Goal: Transaction & Acquisition: Purchase product/service

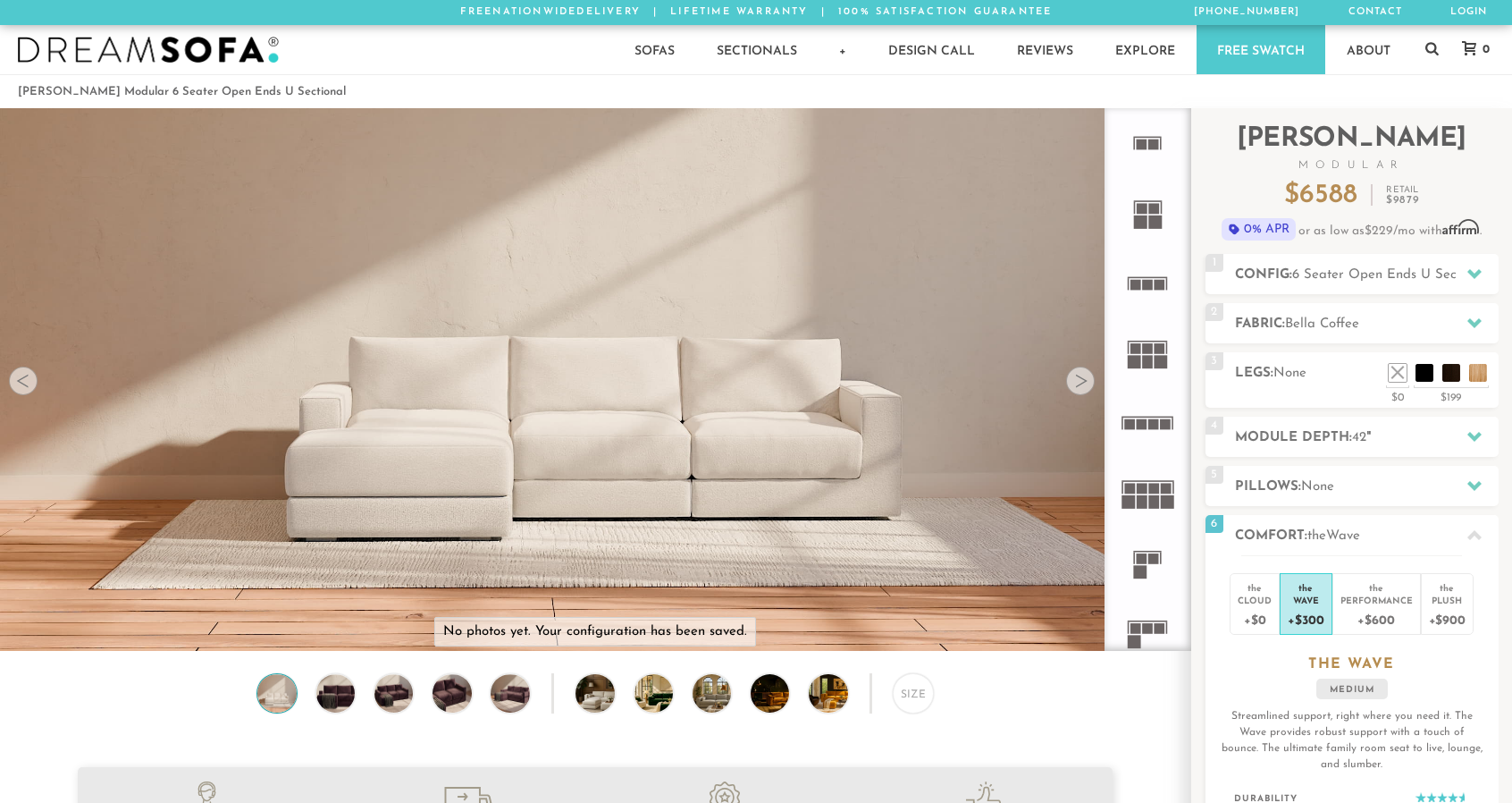
scroll to position [20308, 1498]
click at [1147, 496] on icon at bounding box center [1147, 493] width 70 height 70
click at [1397, 433] on h2 "Module Depth: 42 "" at bounding box center [1367, 437] width 264 height 21
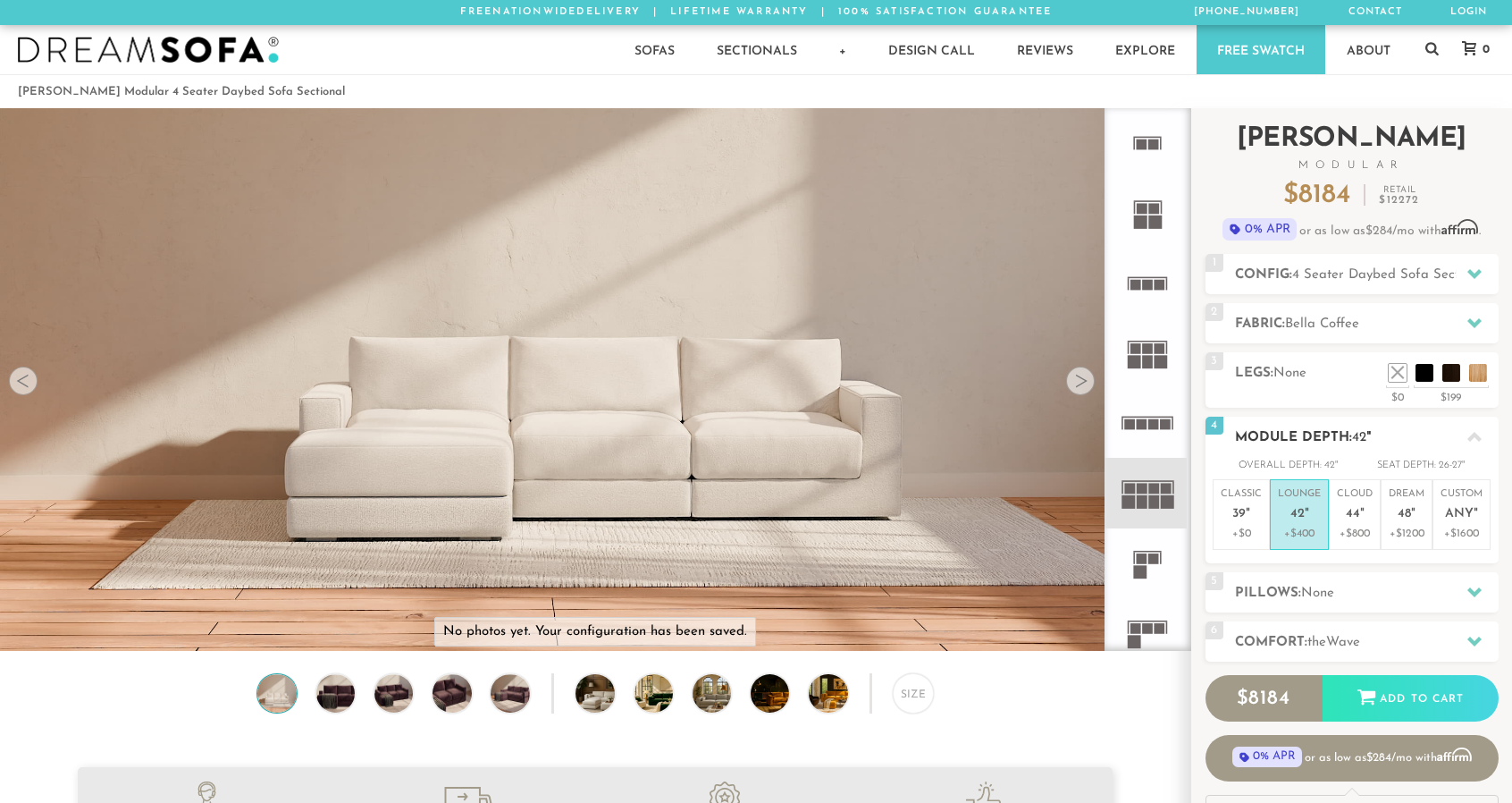
click at [1310, 510] on p "Lounge 42 "" at bounding box center [1300, 507] width 43 height 39
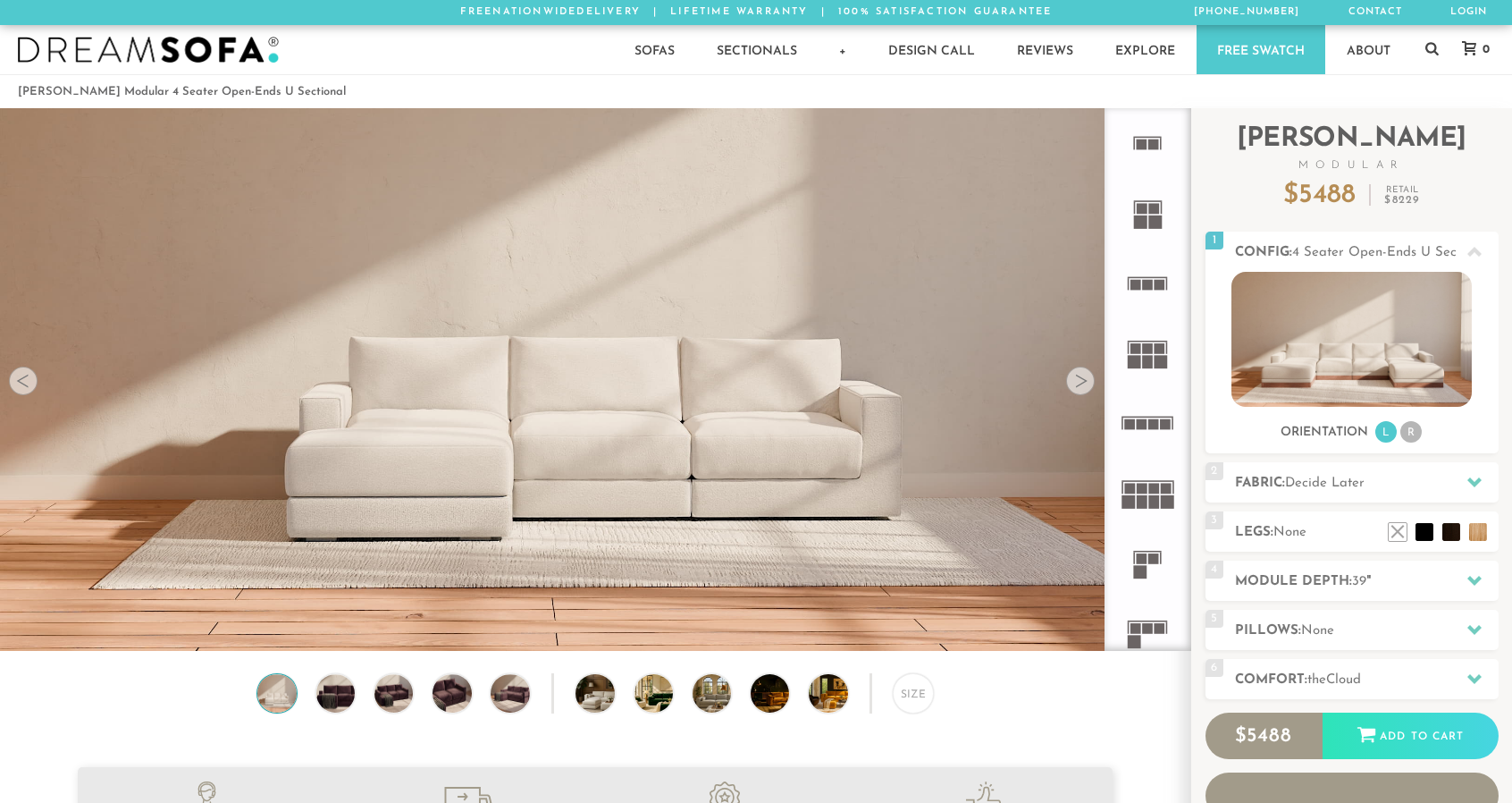
scroll to position [14, 14]
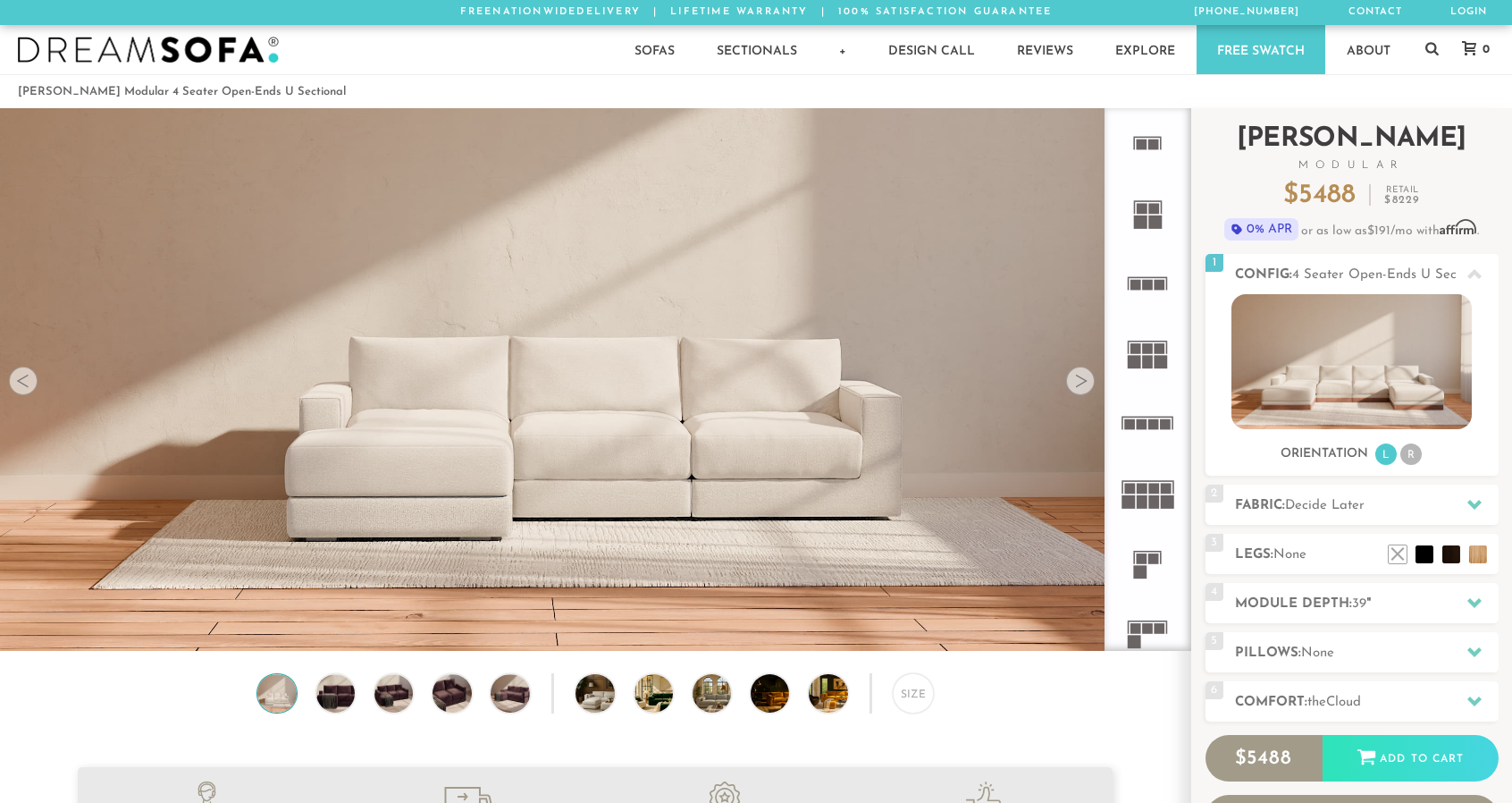
click at [1482, 140] on h2 "[PERSON_NAME] Modular" at bounding box center [1352, 148] width 294 height 45
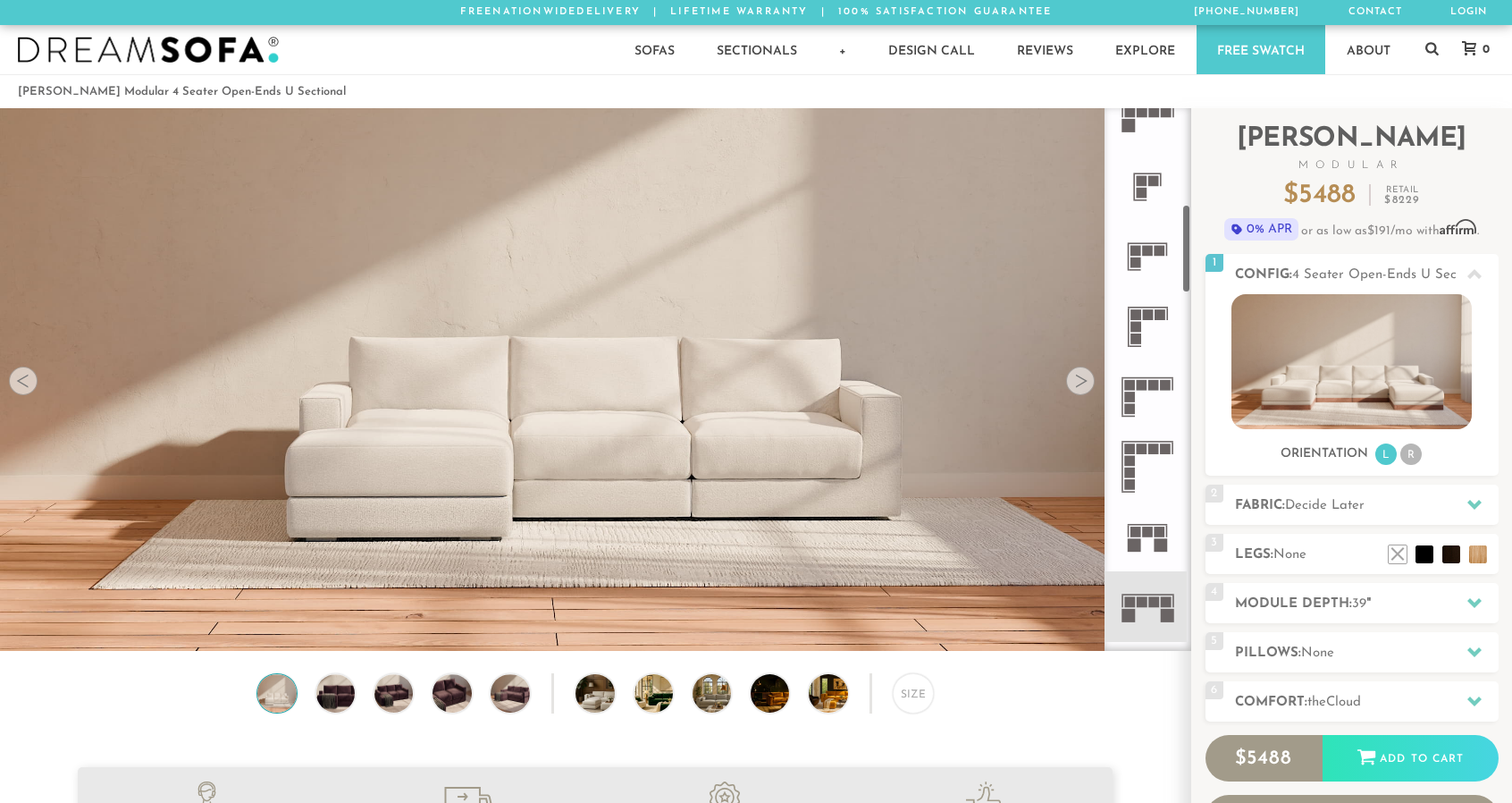
scroll to position [589, 0]
click at [1139, 598] on rect at bounding box center [1142, 600] width 11 height 11
click at [1432, 512] on h2 "Fabric: Decide Later" at bounding box center [1367, 506] width 264 height 21
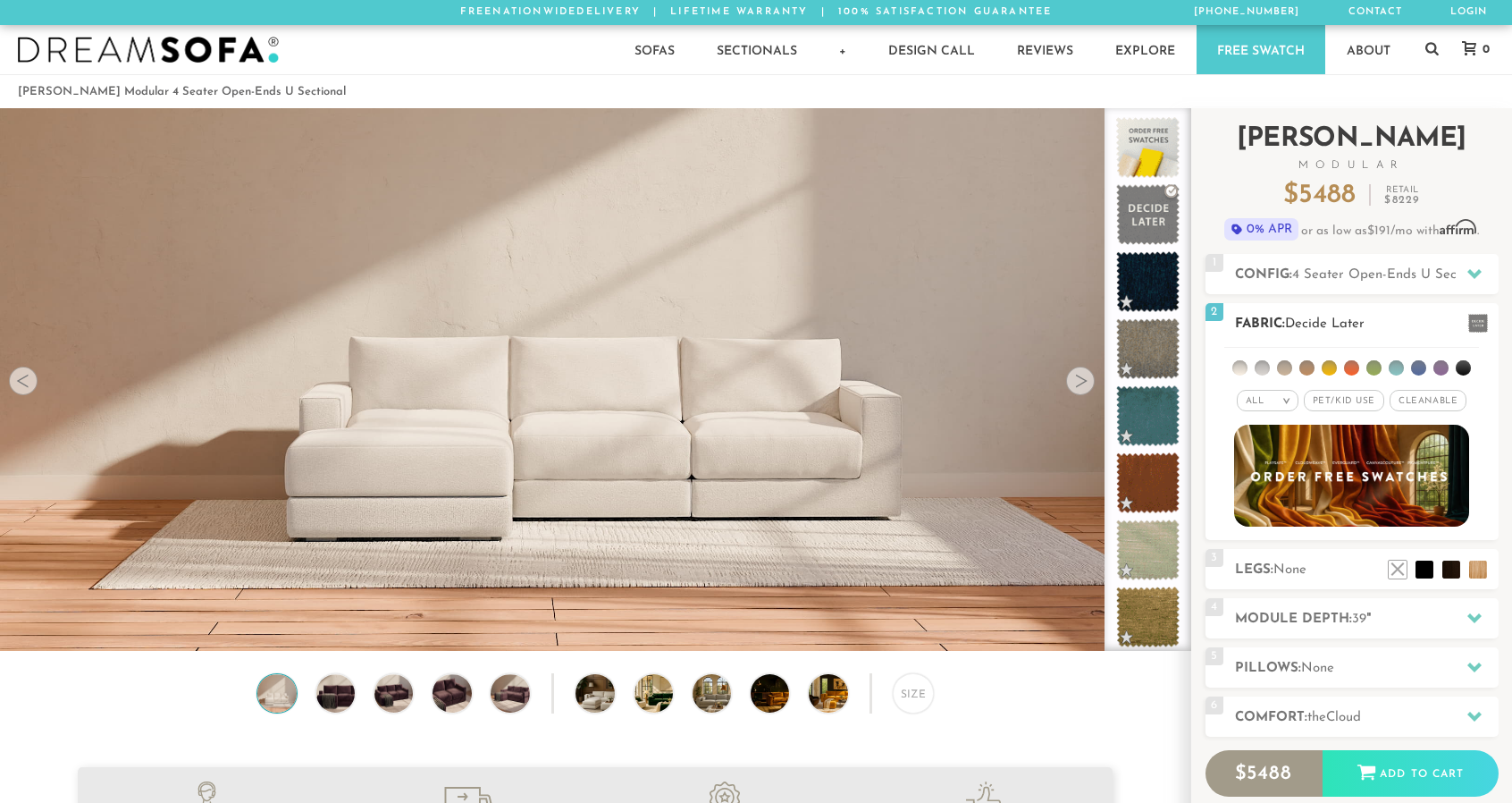
click at [1308, 364] on li at bounding box center [1306, 367] width 15 height 15
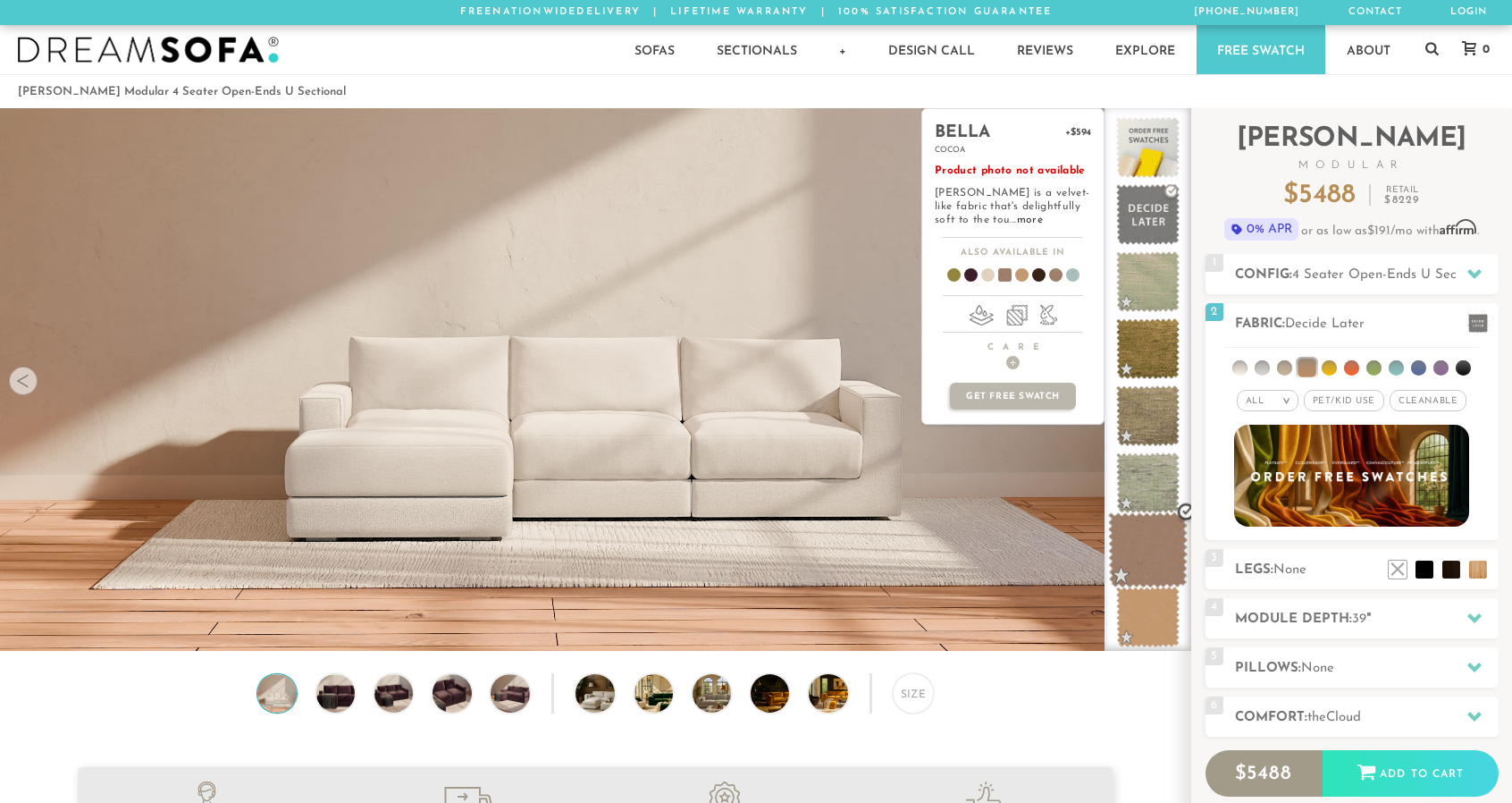
click at [1158, 551] on span at bounding box center [1147, 550] width 80 height 76
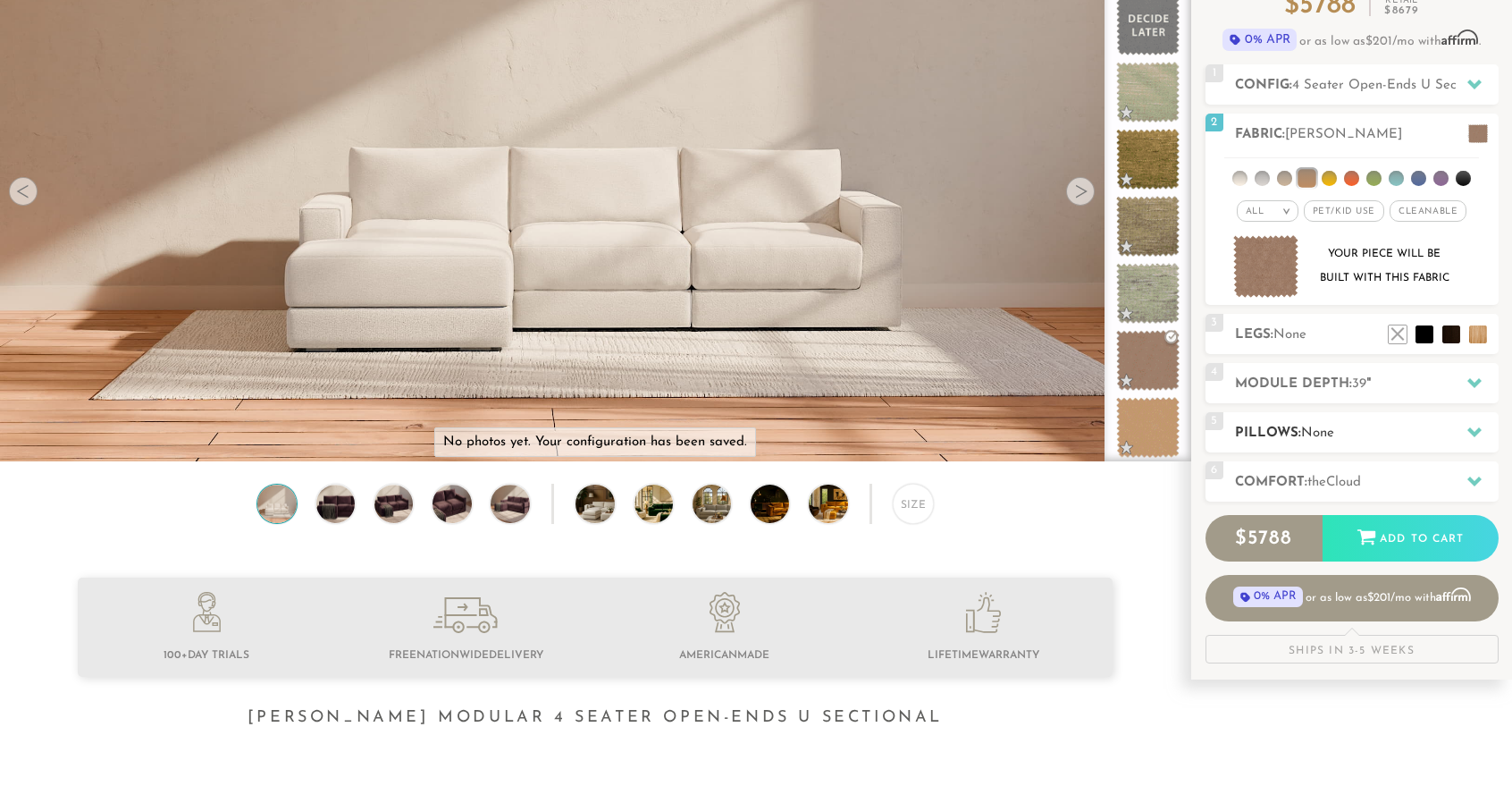
scroll to position [191, 0]
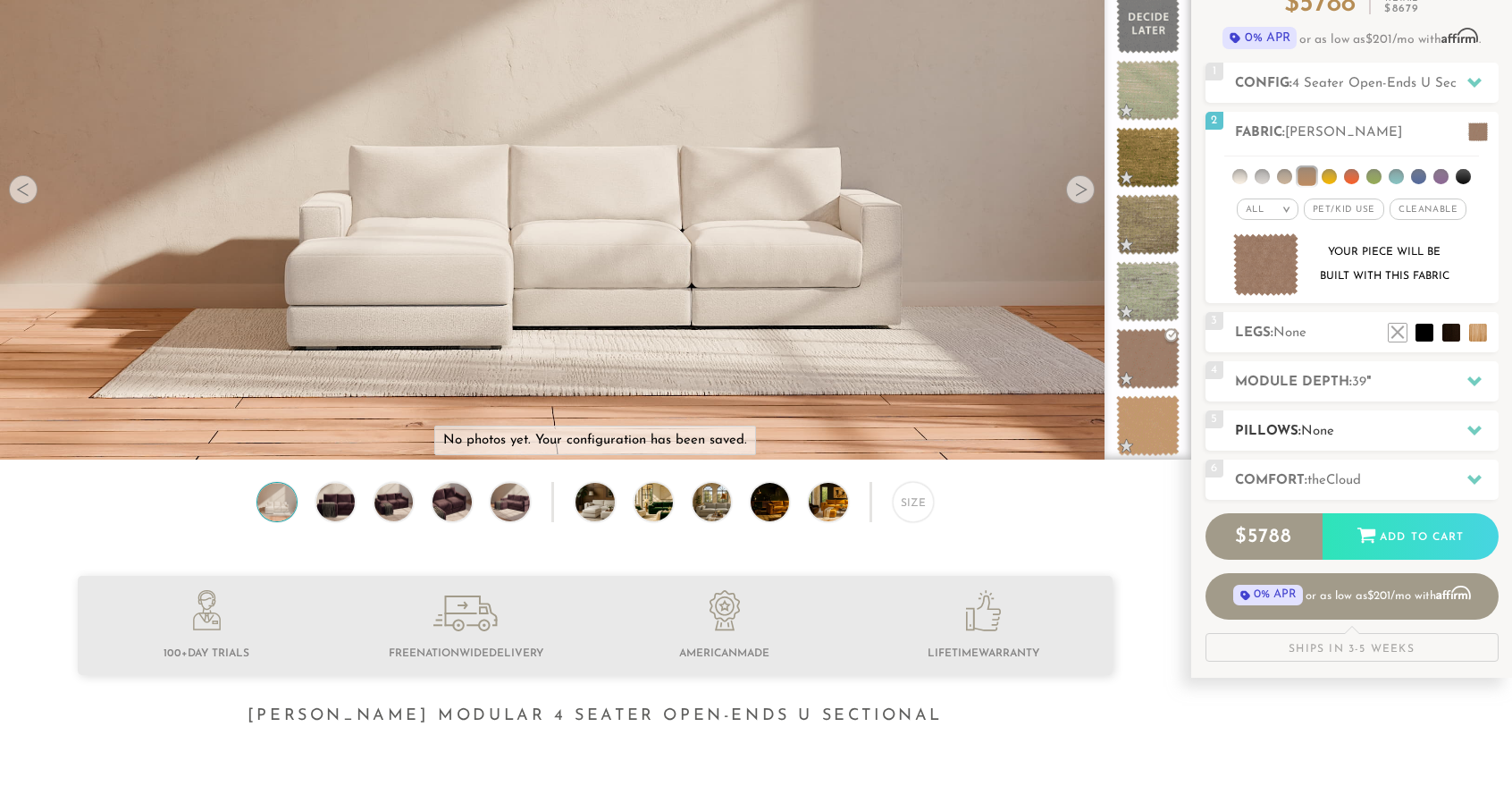
click at [1448, 426] on h2 "Pillows: None" at bounding box center [1367, 431] width 264 height 21
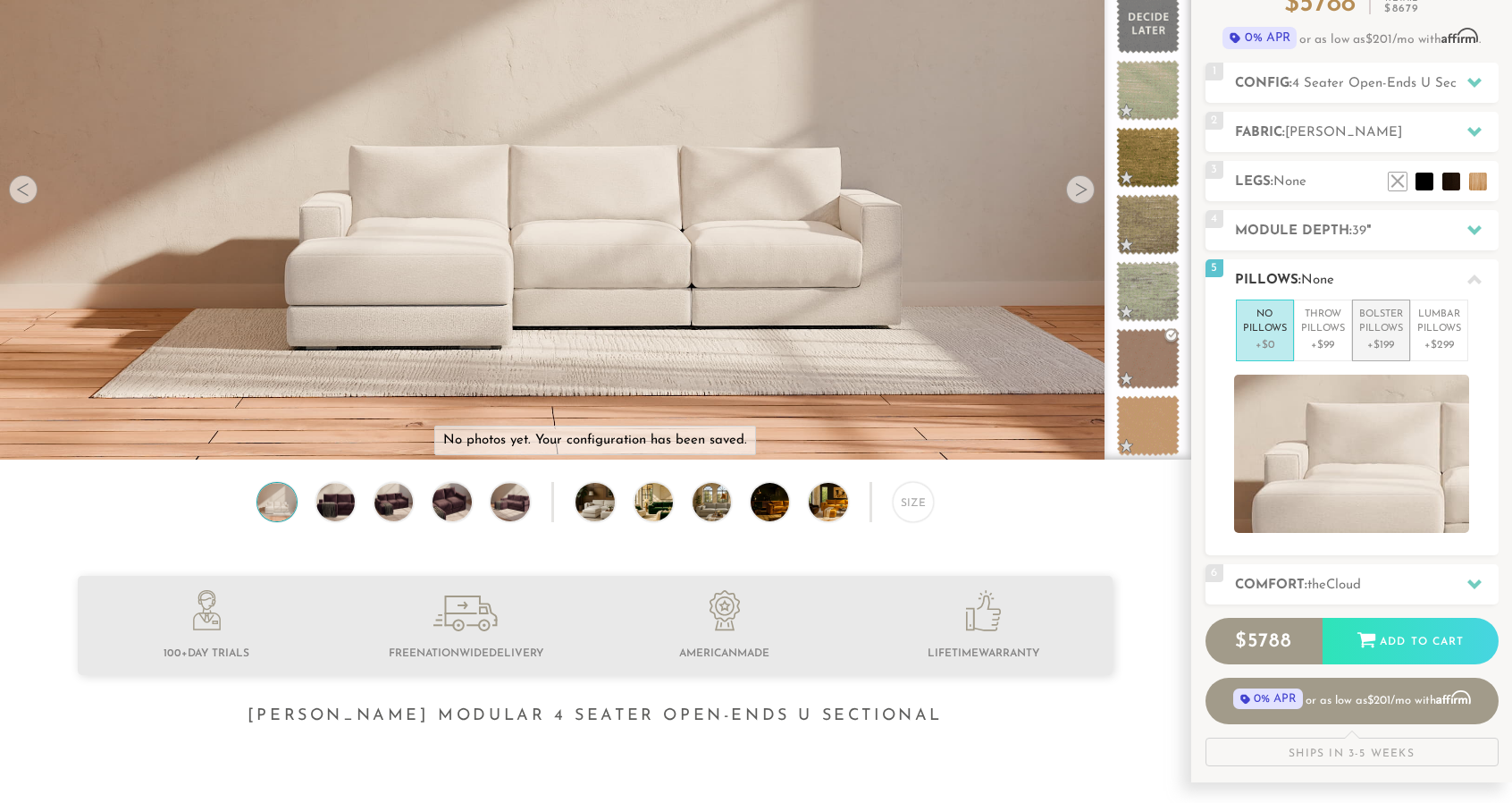
click at [1367, 332] on p "Bolster Pillows" at bounding box center [1381, 322] width 44 height 30
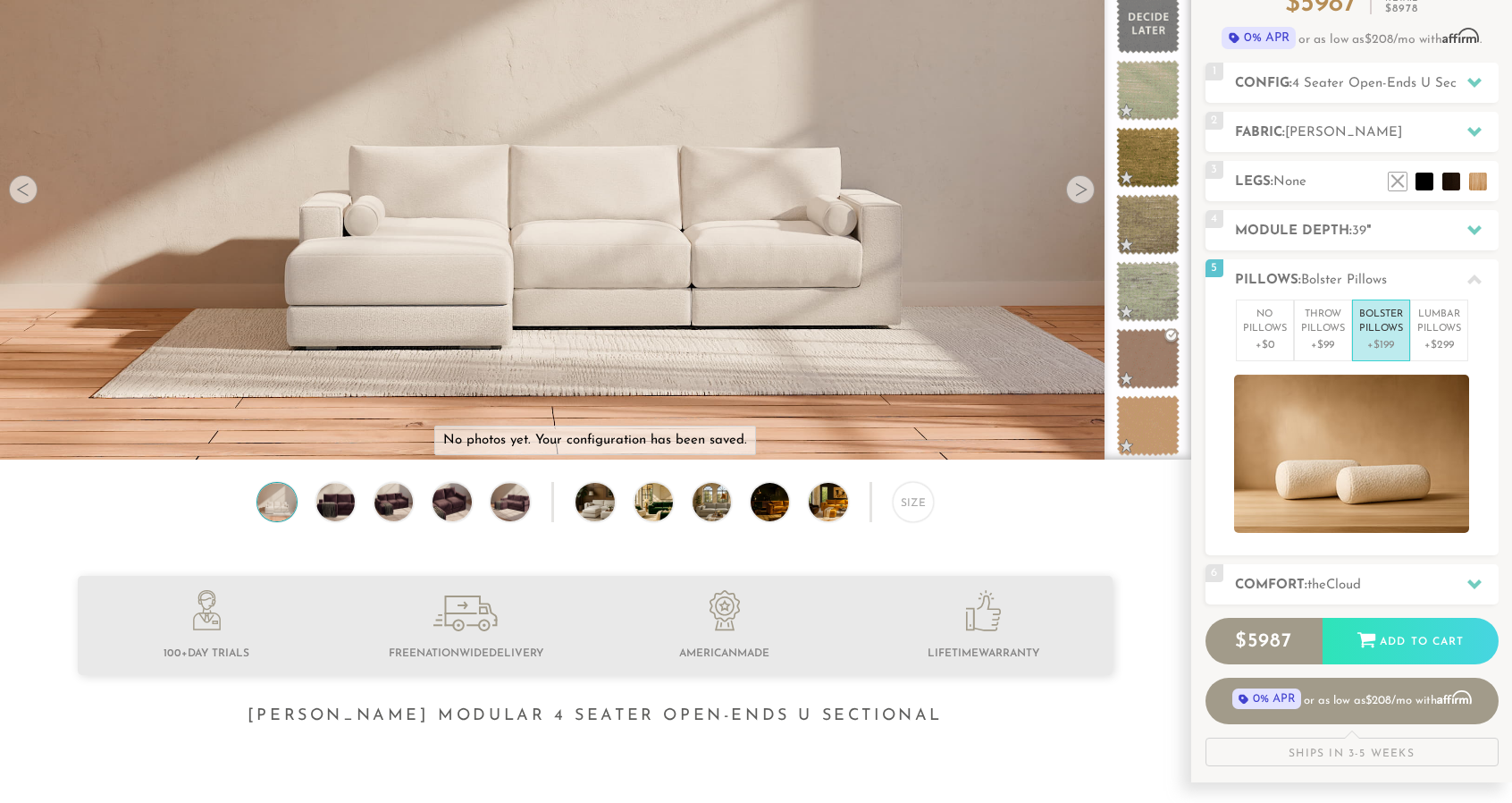
scroll to position [0, 0]
